Goal: Navigation & Orientation: Find specific page/section

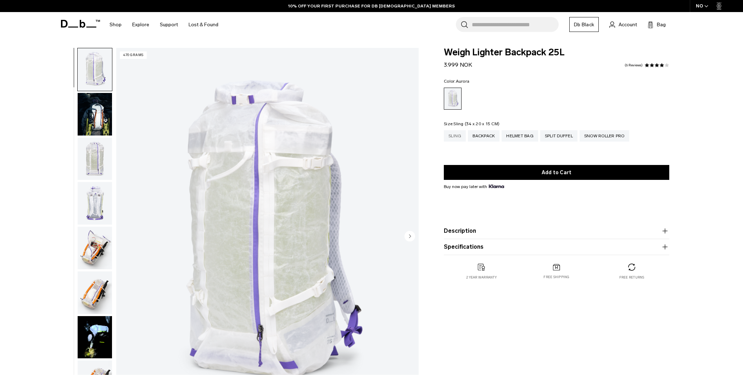
click at [451, 137] on div "Sling" at bounding box center [455, 135] width 22 height 11
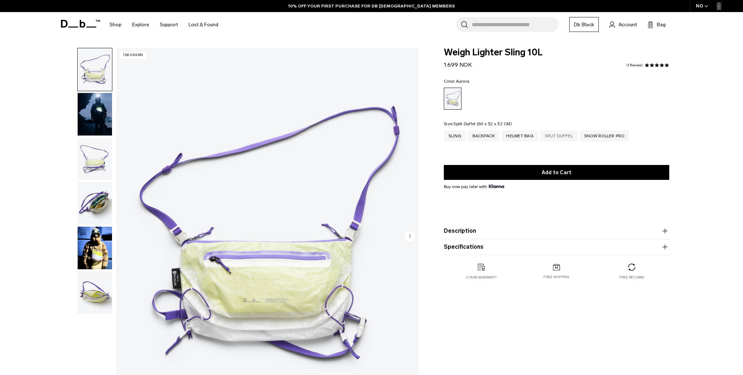
click at [560, 134] on div "Split Duffel" at bounding box center [558, 135] width 37 height 11
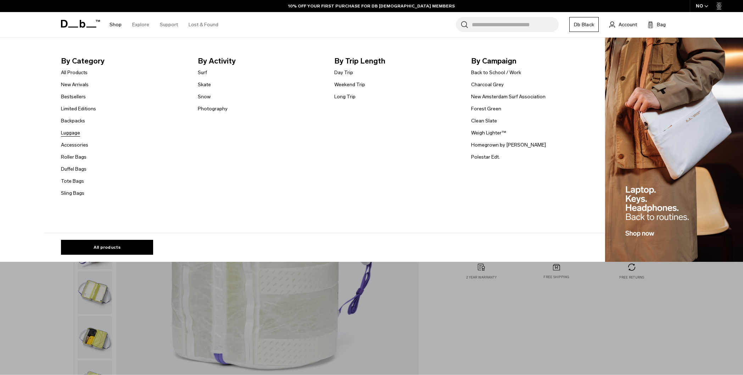
click at [72, 135] on link "Luggage" at bounding box center [70, 132] width 19 height 7
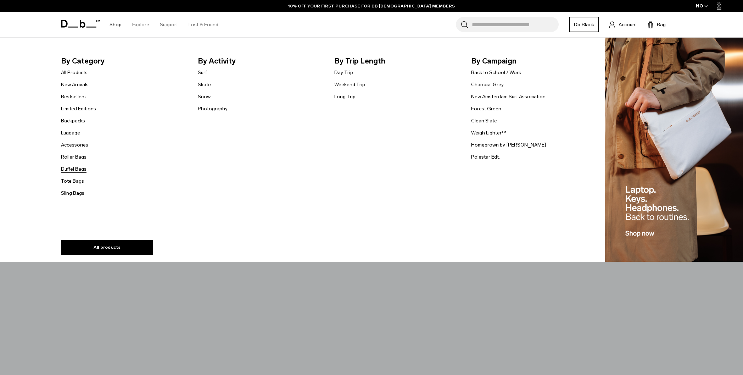
click at [80, 170] on link "Duffel Bags" at bounding box center [74, 168] width 26 height 7
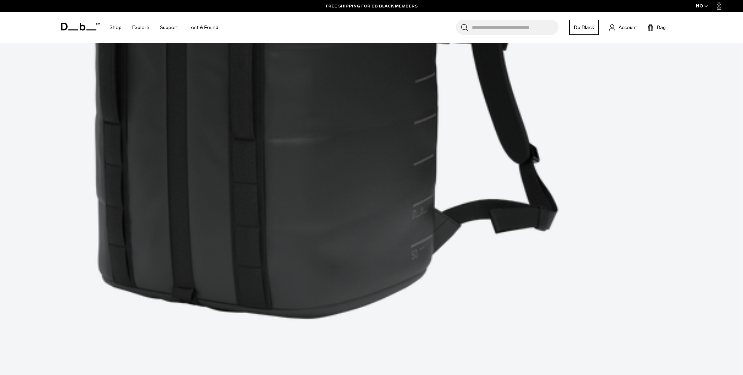
scroll to position [2623, 0]
